Goal: Task Accomplishment & Management: Use online tool/utility

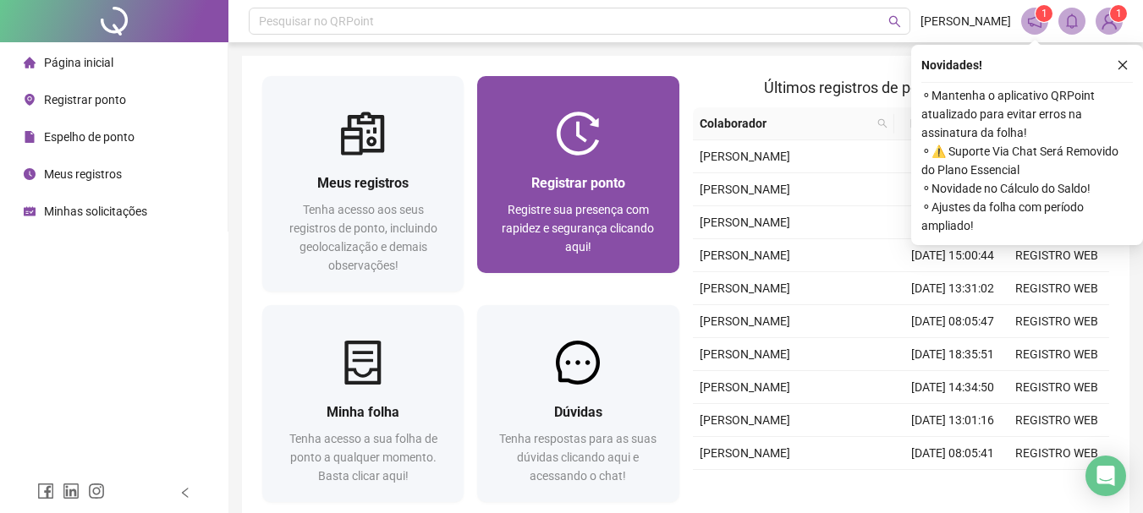
click at [624, 177] on span "Registrar ponto" at bounding box center [578, 183] width 94 height 16
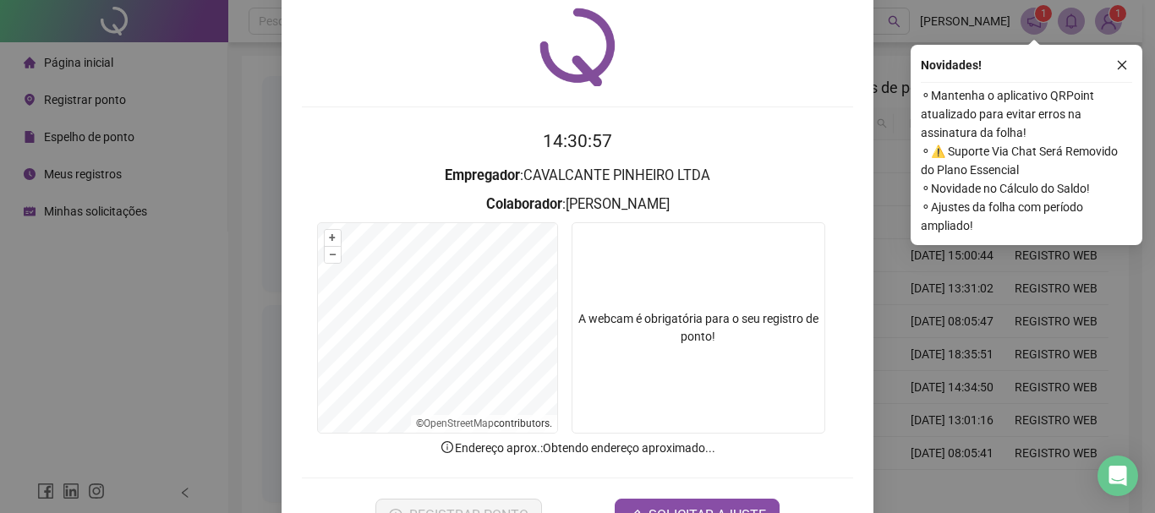
scroll to position [110, 0]
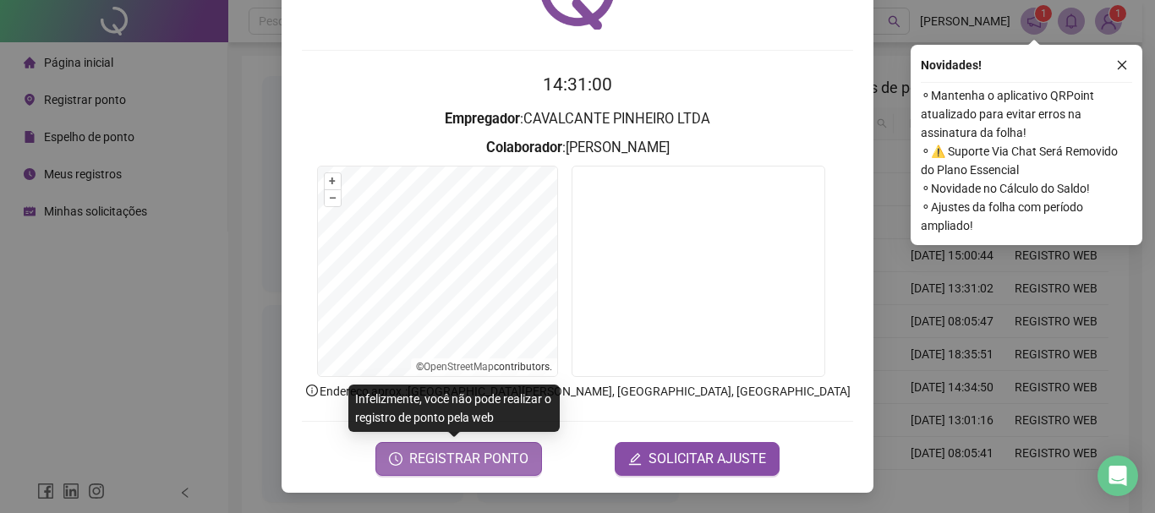
click at [477, 468] on span "REGISTRAR PONTO" at bounding box center [468, 459] width 119 height 20
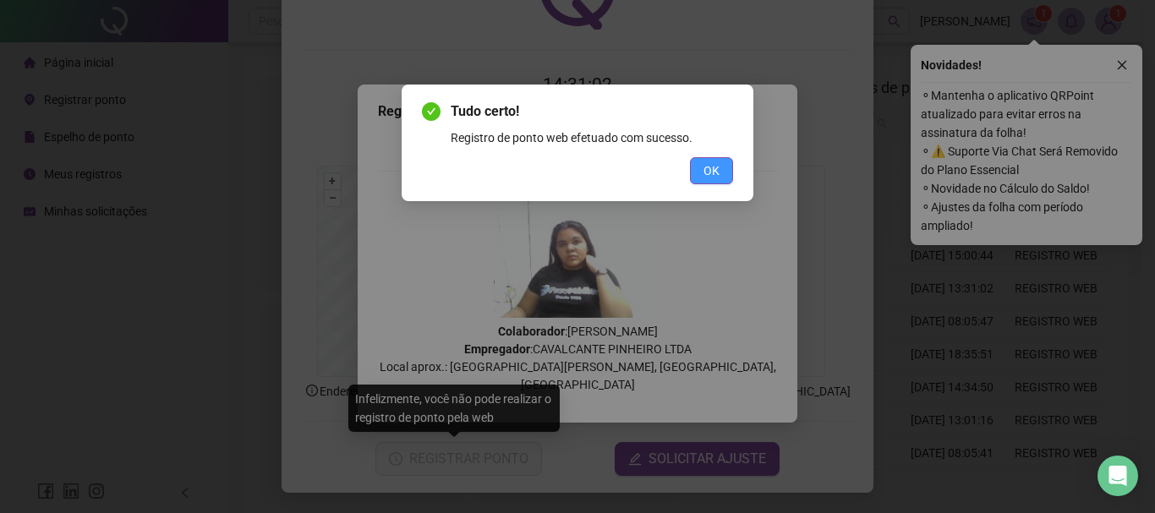
click at [724, 168] on button "OK" at bounding box center [711, 170] width 43 height 27
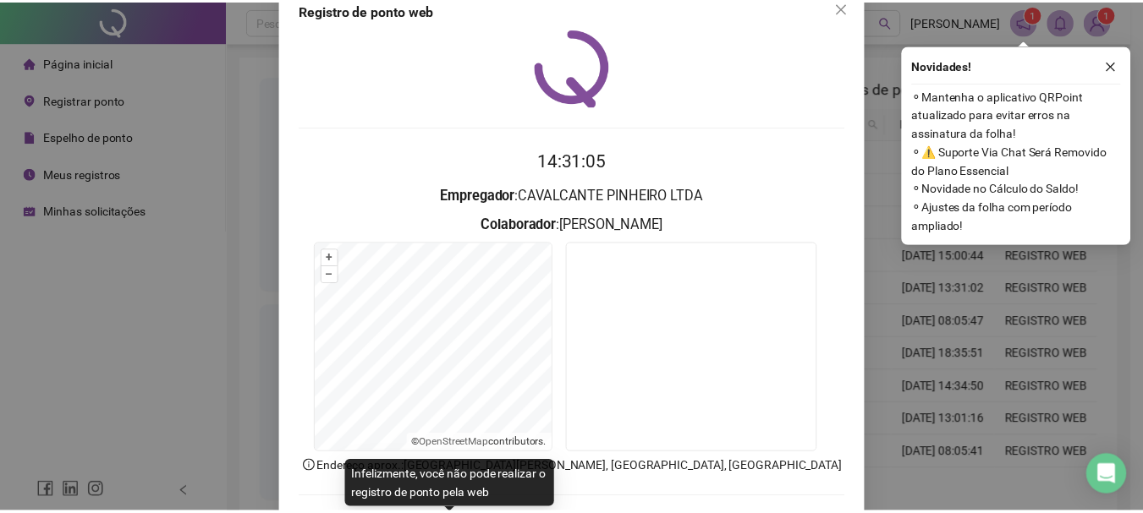
scroll to position [0, 0]
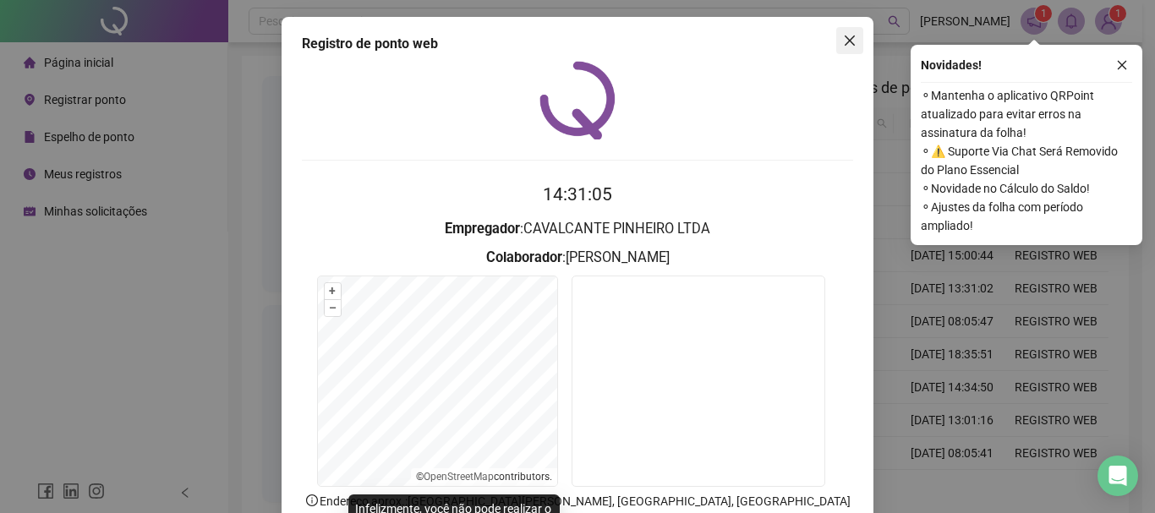
click at [851, 50] on button "Close" at bounding box center [850, 40] width 27 height 27
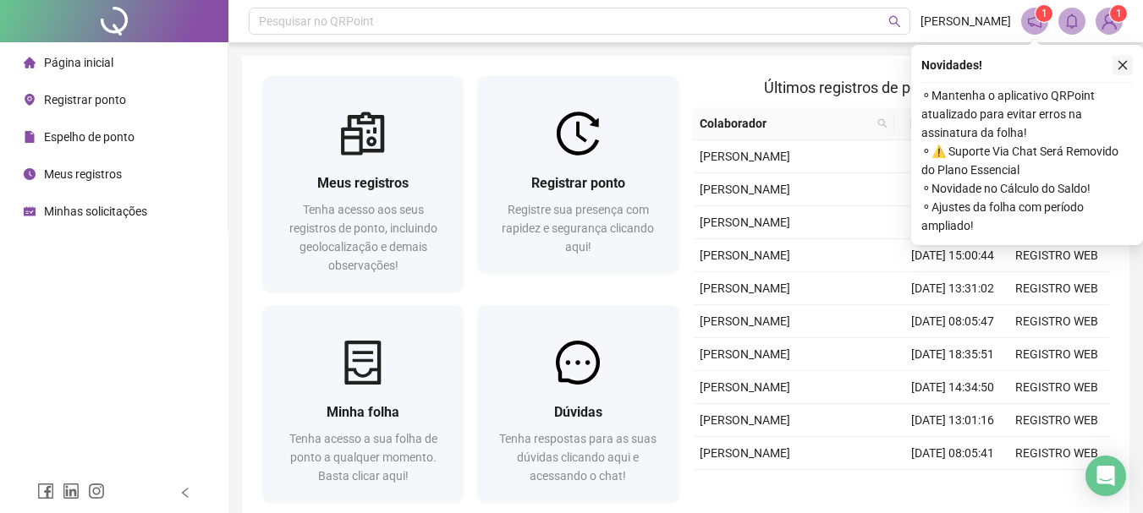
click at [1127, 67] on icon "close" at bounding box center [1123, 65] width 12 height 12
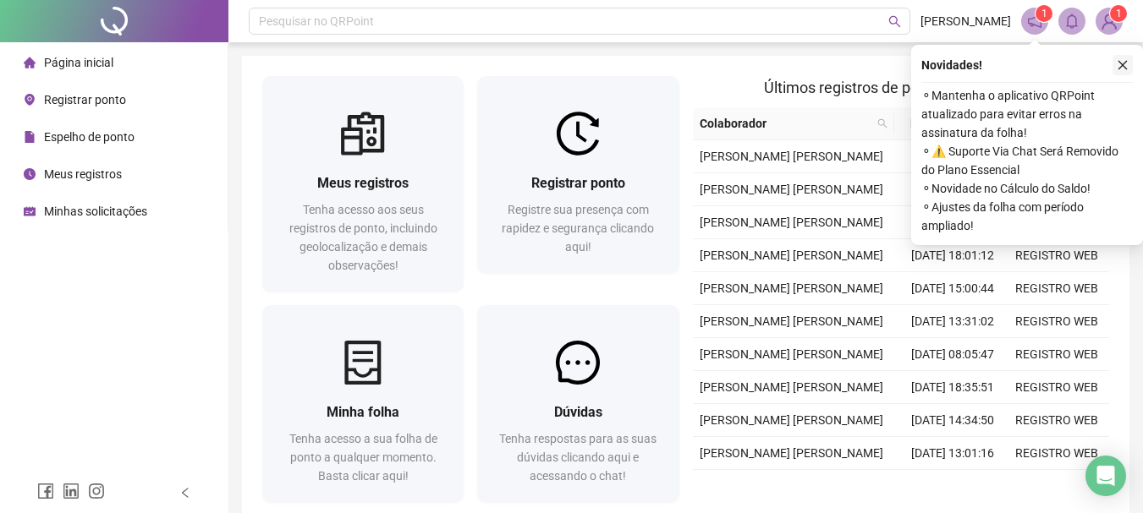
click at [1122, 64] on icon "close" at bounding box center [1122, 65] width 9 height 9
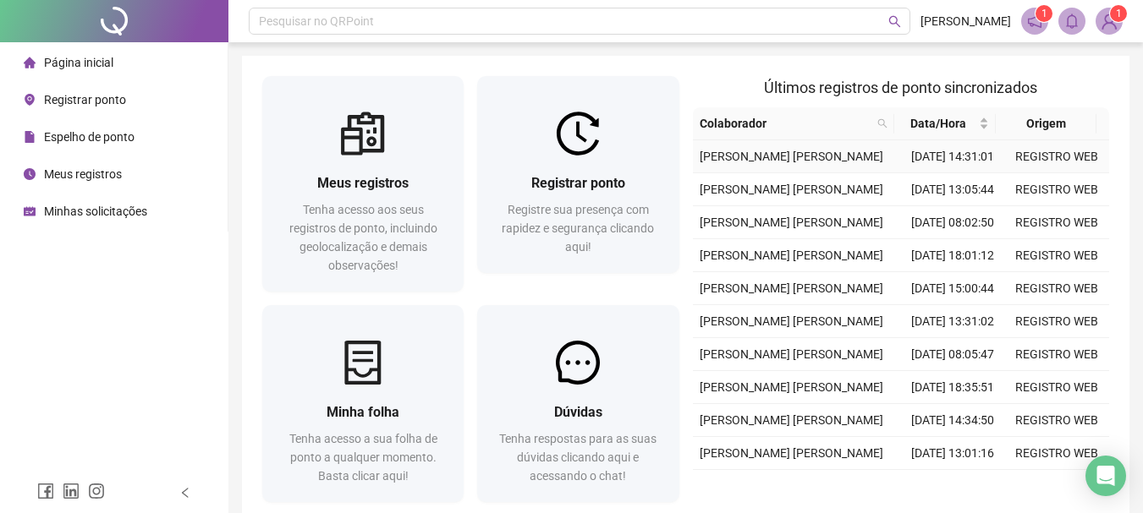
click at [834, 163] on span "[PERSON_NAME]" at bounding box center [792, 157] width 184 height 14
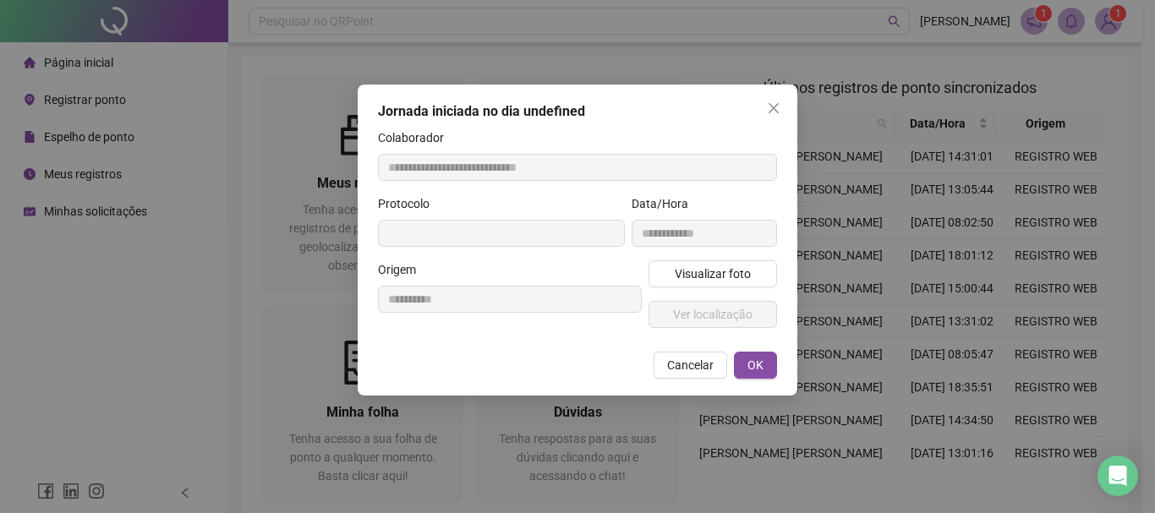
type input "**********"
click at [748, 277] on span "Visualizar foto" at bounding box center [713, 274] width 76 height 19
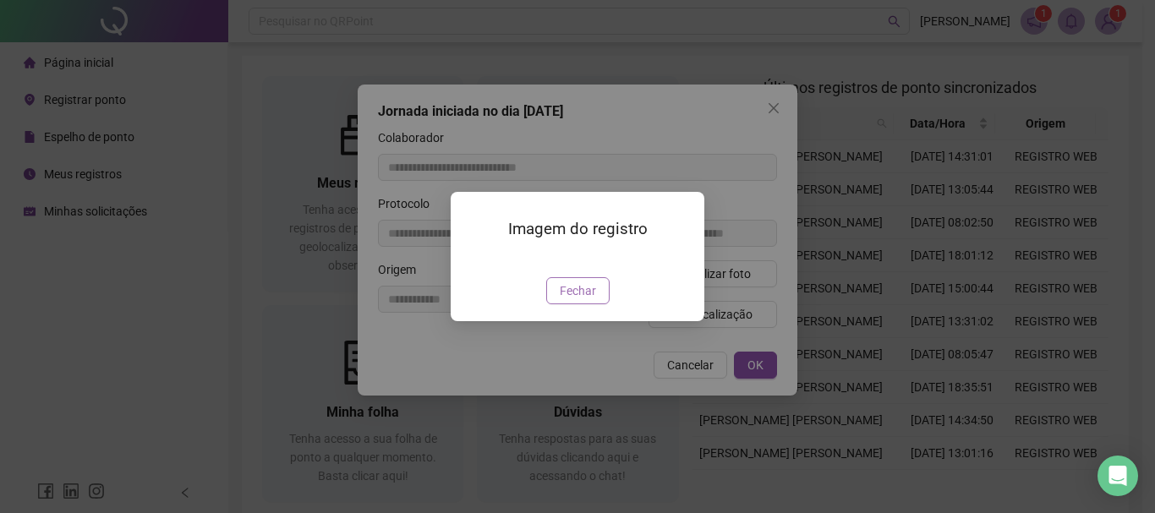
click at [582, 300] on span "Fechar" at bounding box center [578, 291] width 36 height 19
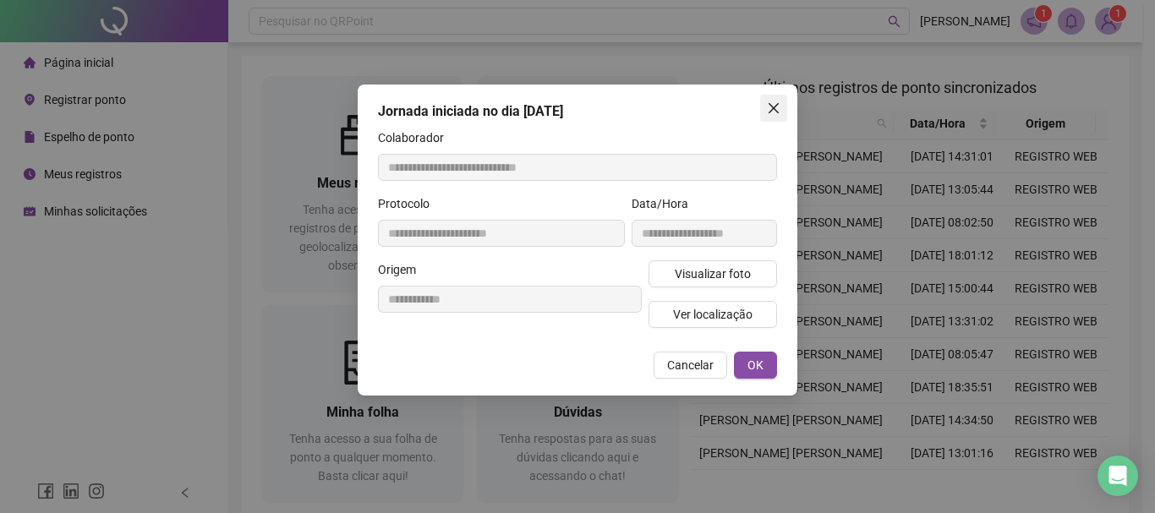
click at [764, 103] on span "Close" at bounding box center [773, 109] width 27 height 14
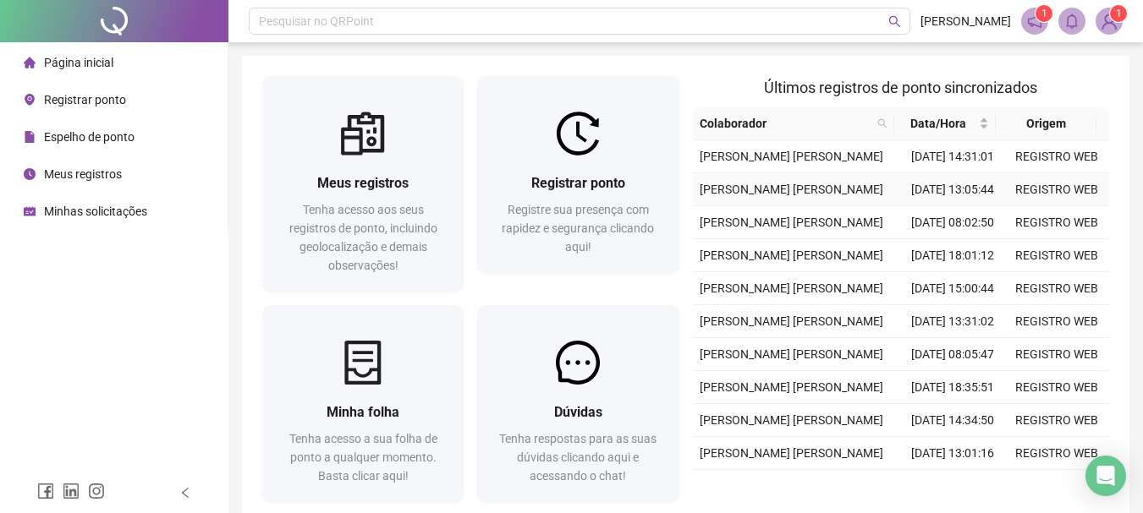
click at [951, 206] on td "[DATE] 13:05:44" at bounding box center [953, 189] width 104 height 33
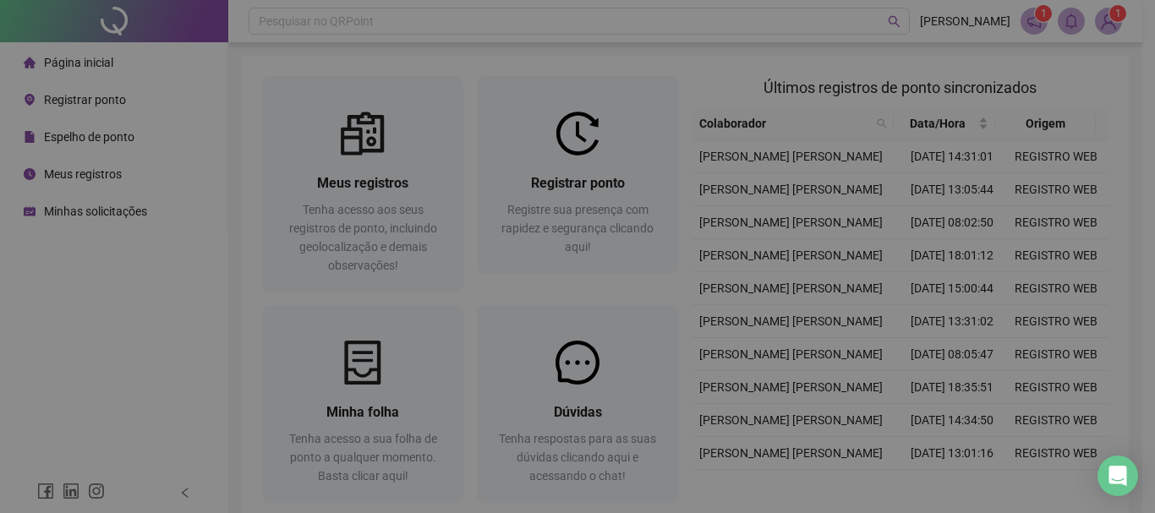
type input "**********"
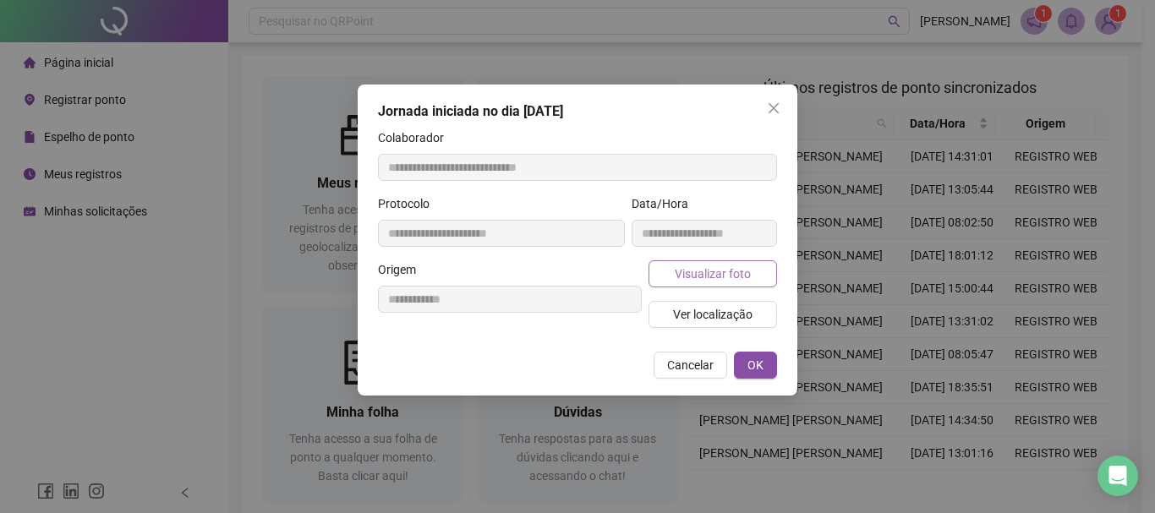
click at [749, 278] on span "Visualizar foto" at bounding box center [713, 274] width 76 height 19
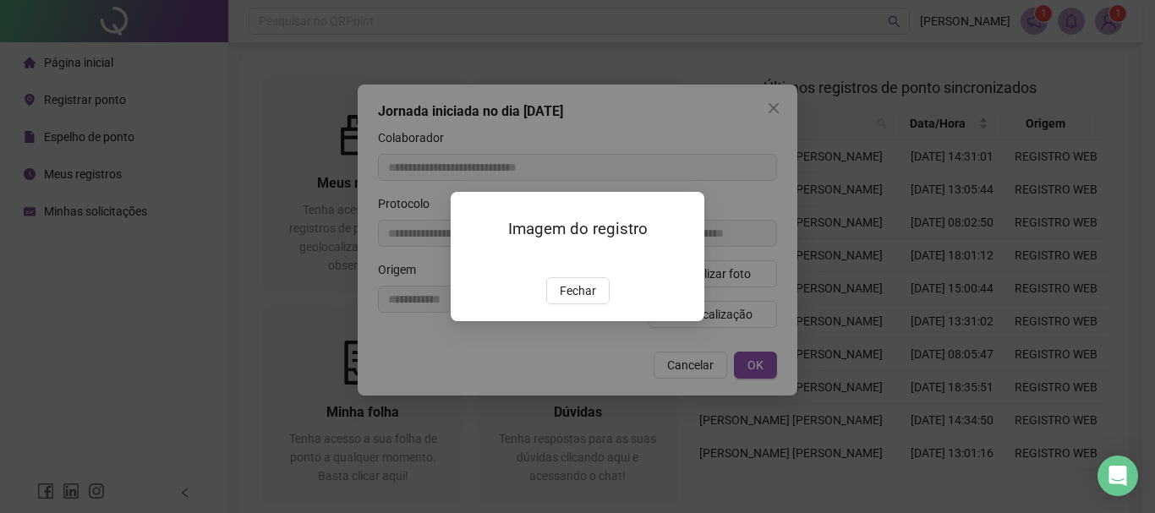
click at [610, 305] on div "Fechar" at bounding box center [577, 290] width 213 height 27
click at [602, 305] on button "Fechar" at bounding box center [577, 290] width 63 height 27
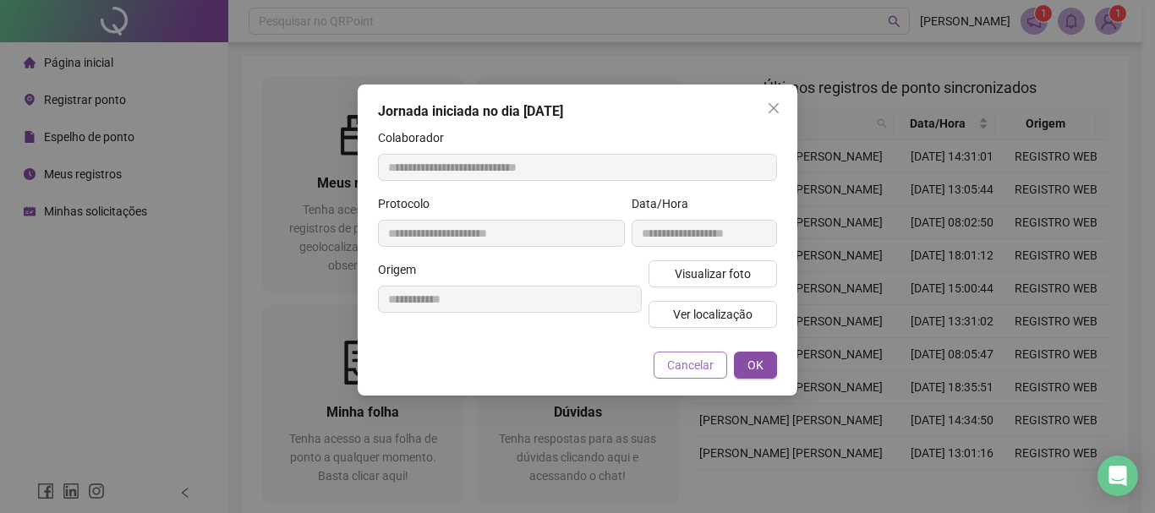
click at [708, 364] on span "Cancelar" at bounding box center [690, 365] width 47 height 19
